Goal: Navigation & Orientation: Go to known website

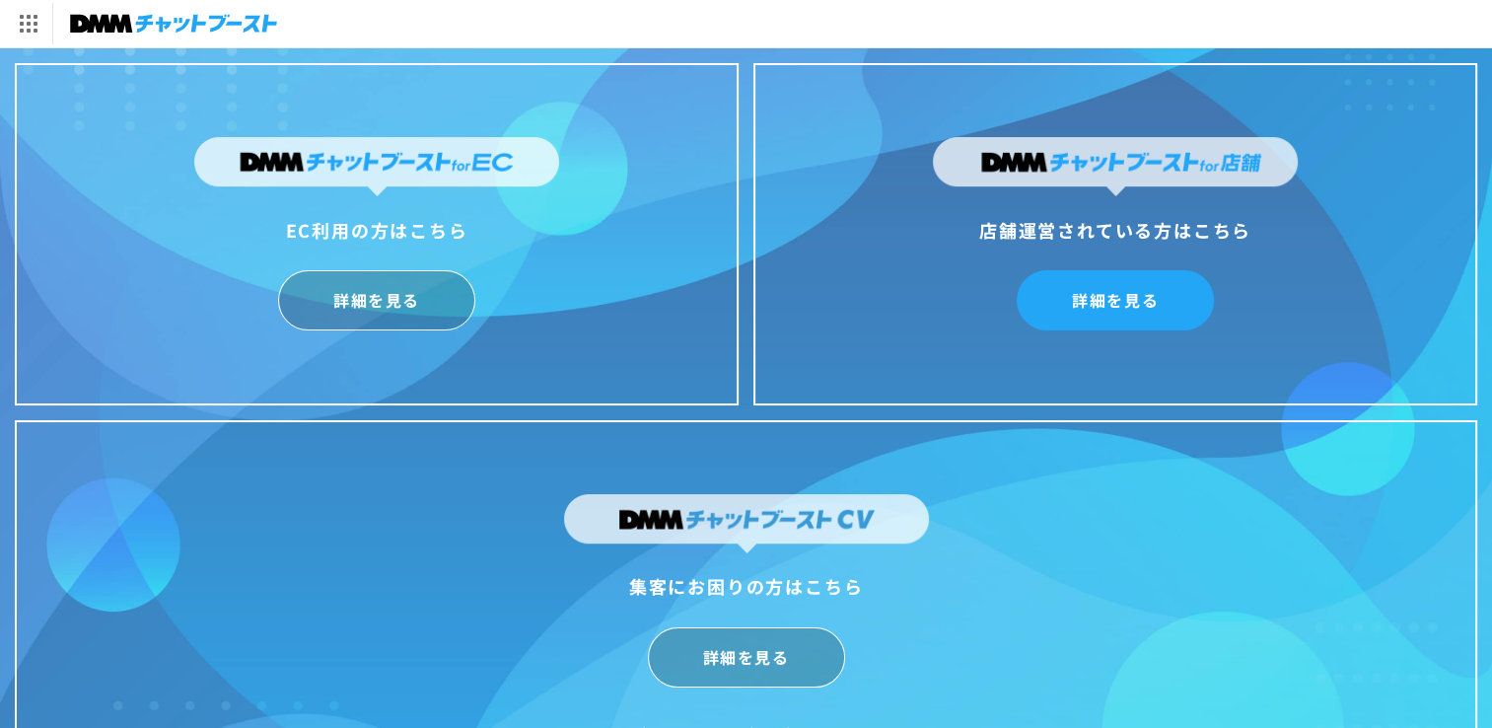
click at [1166, 284] on link "詳細を見る" at bounding box center [1115, 300] width 197 height 60
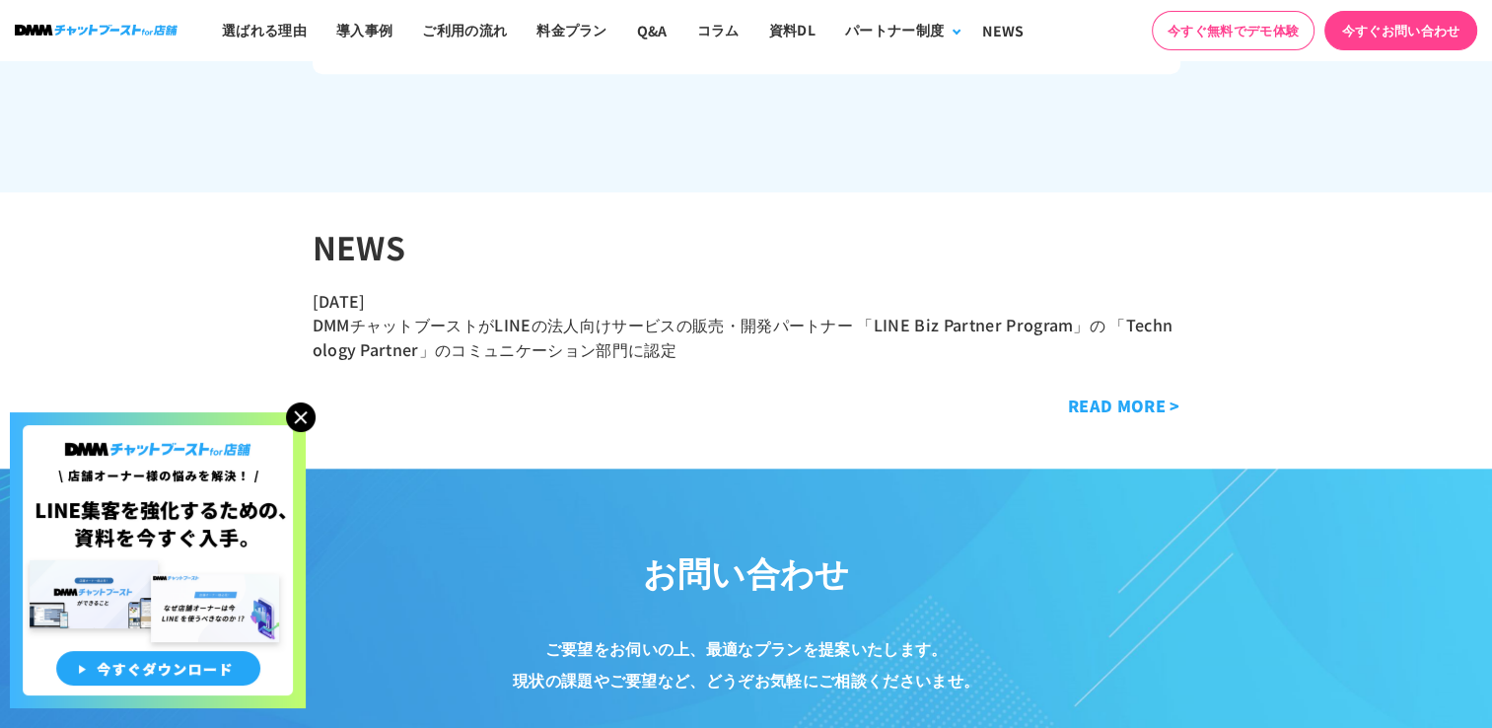
scroll to position [10059, 0]
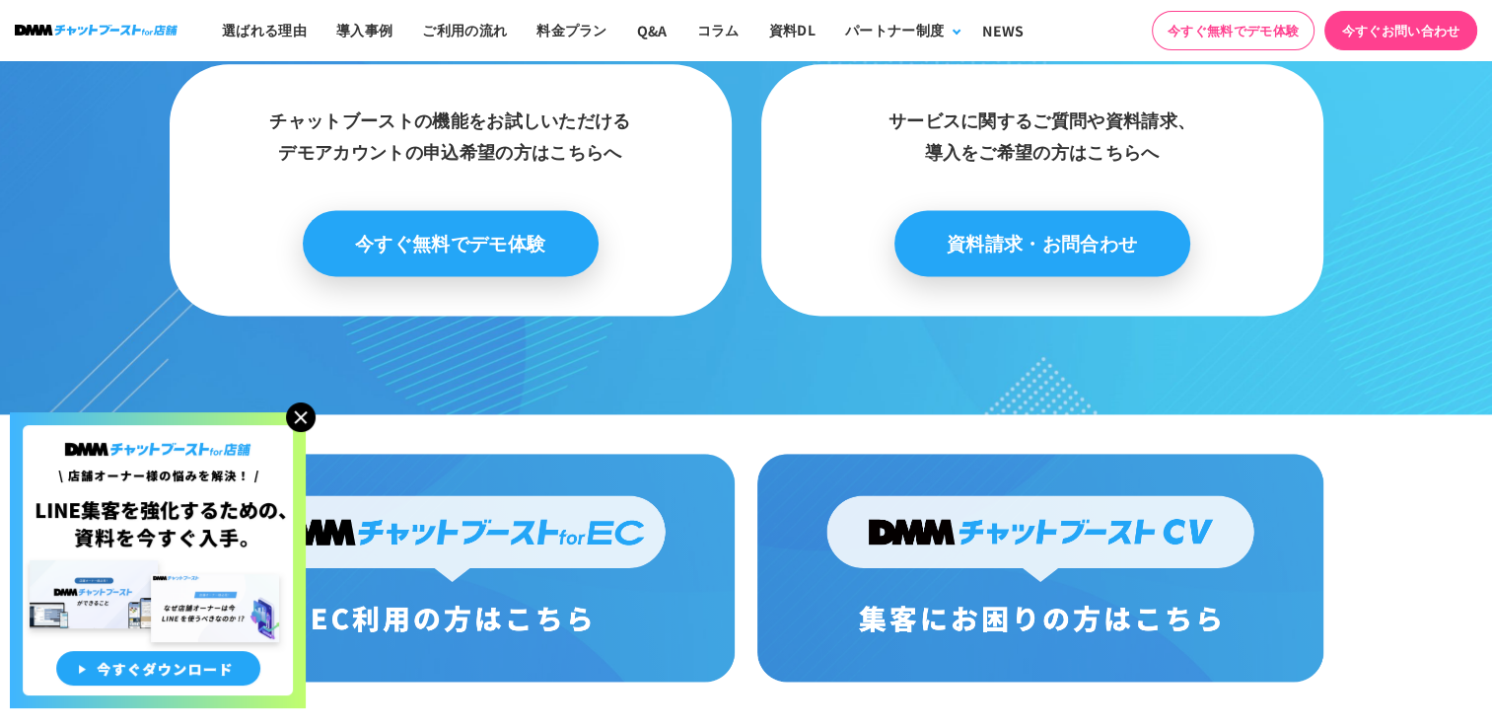
click at [308, 424] on img at bounding box center [301, 417] width 30 height 30
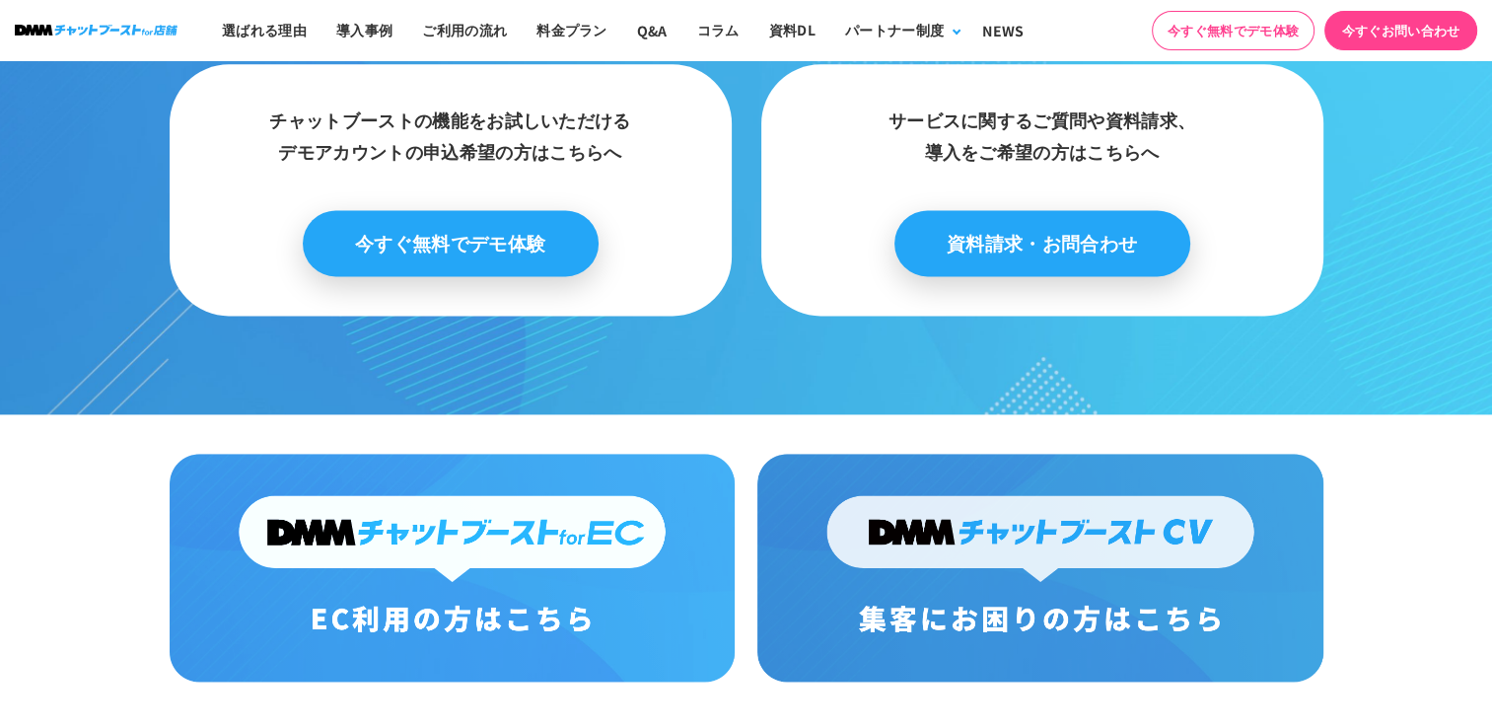
click at [648, 585] on img at bounding box center [452, 568] width 565 height 228
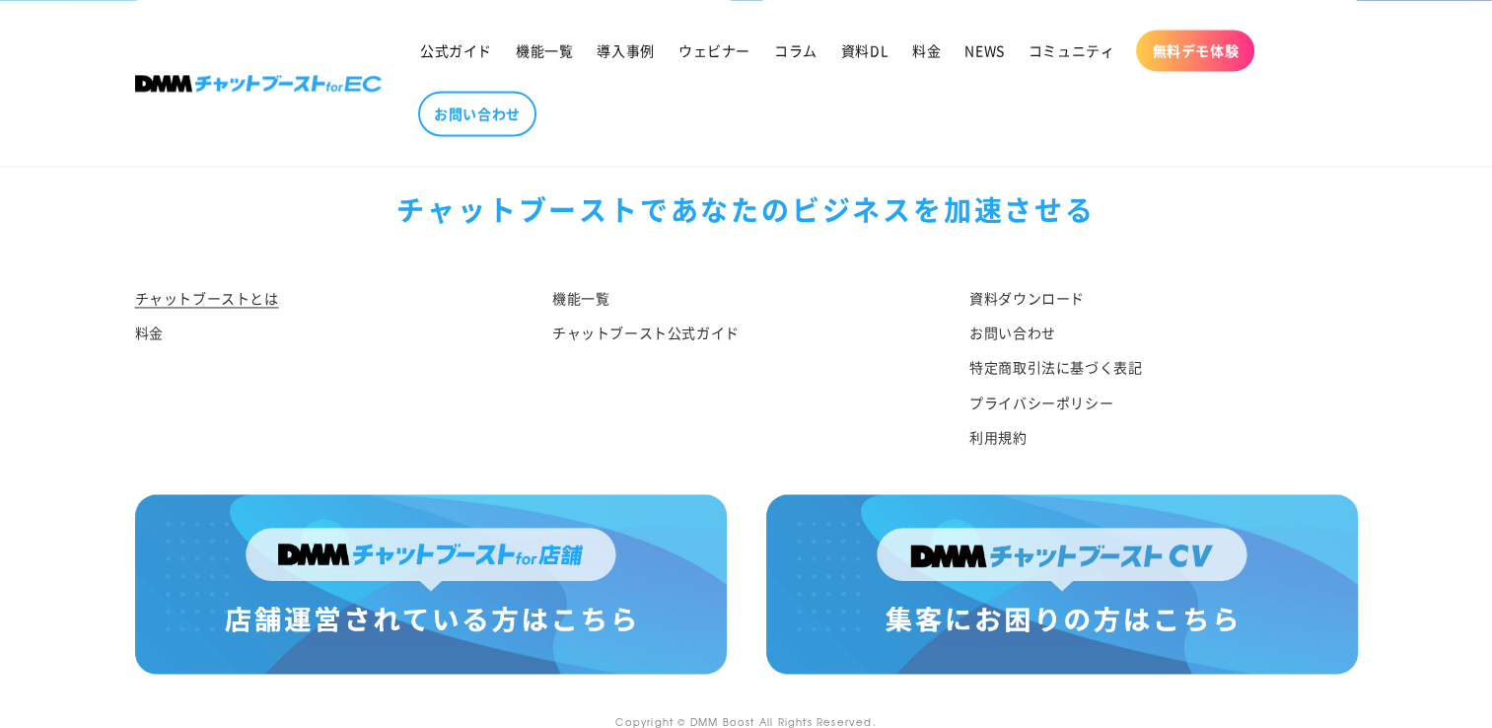
scroll to position [10426, 0]
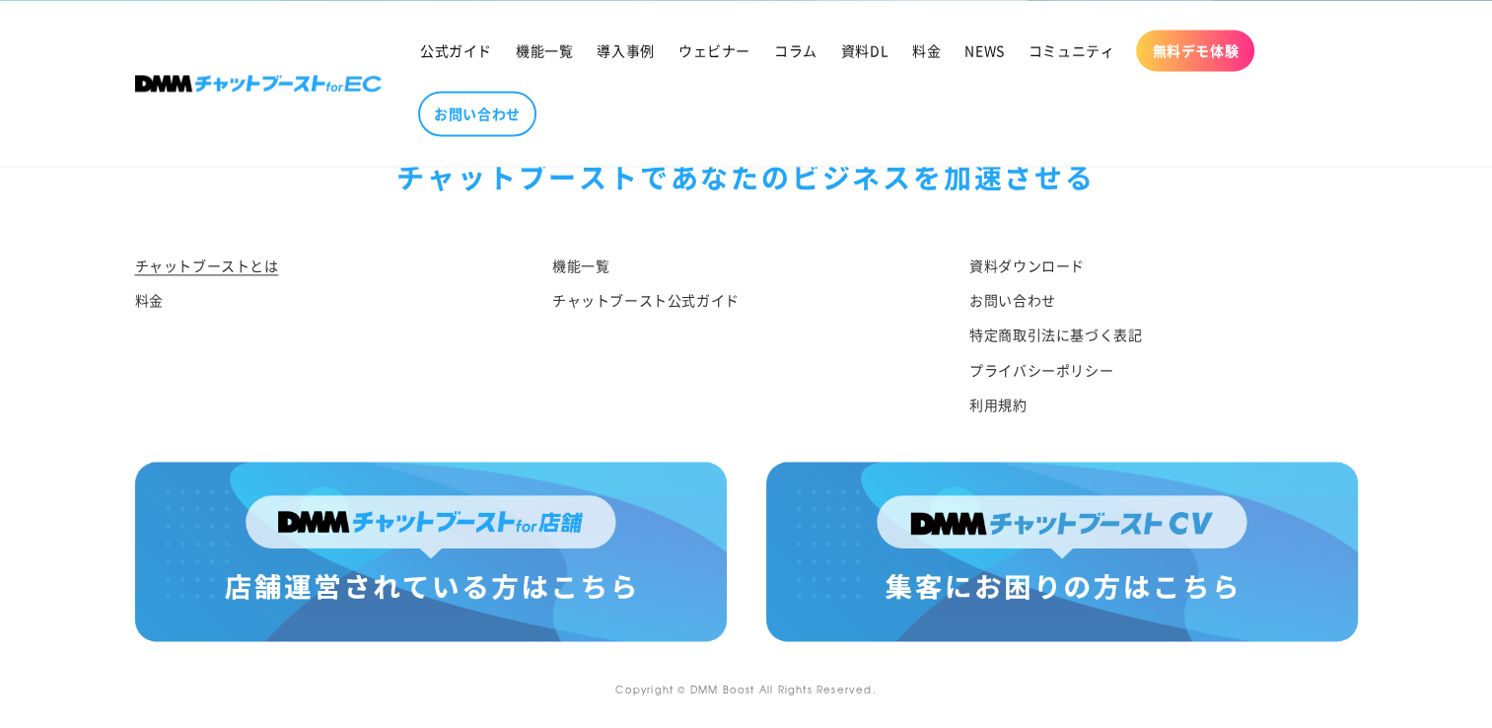
click at [387, 594] on img at bounding box center [431, 551] width 592 height 179
